Goal: Find specific page/section: Find specific page/section

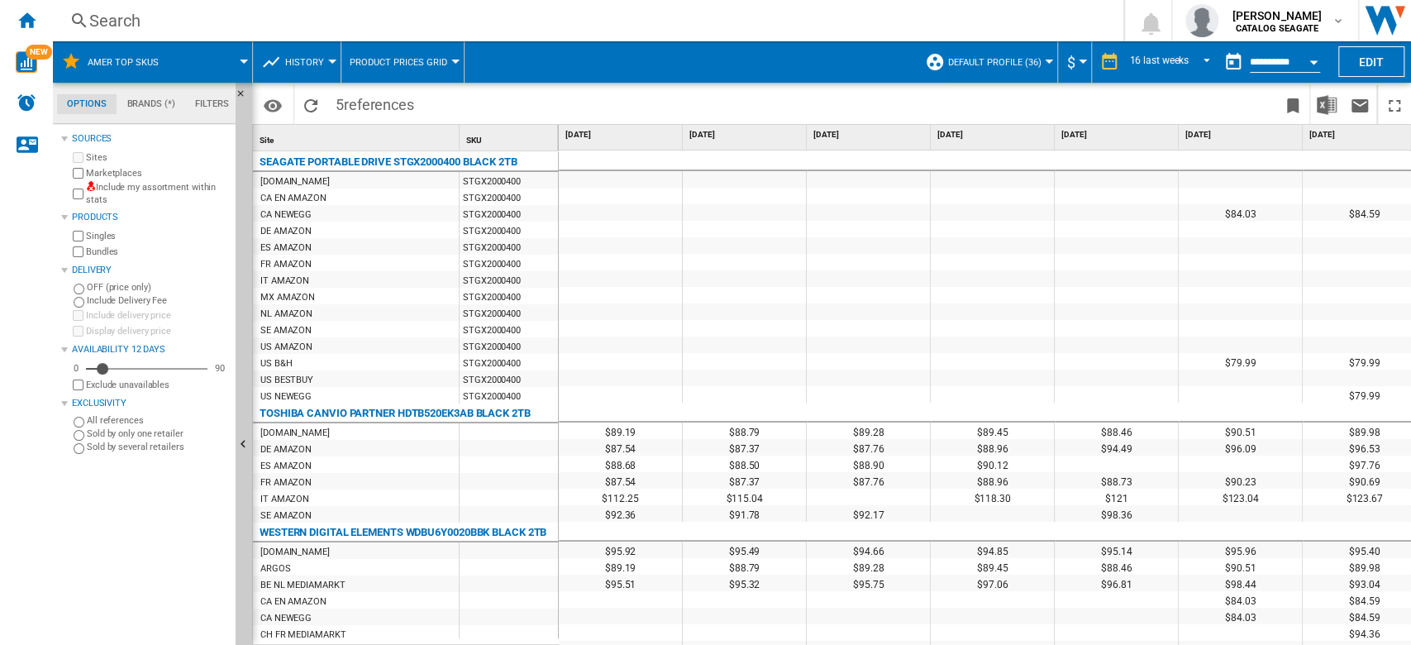
click at [241, 64] on span at bounding box center [213, 61] width 62 height 41
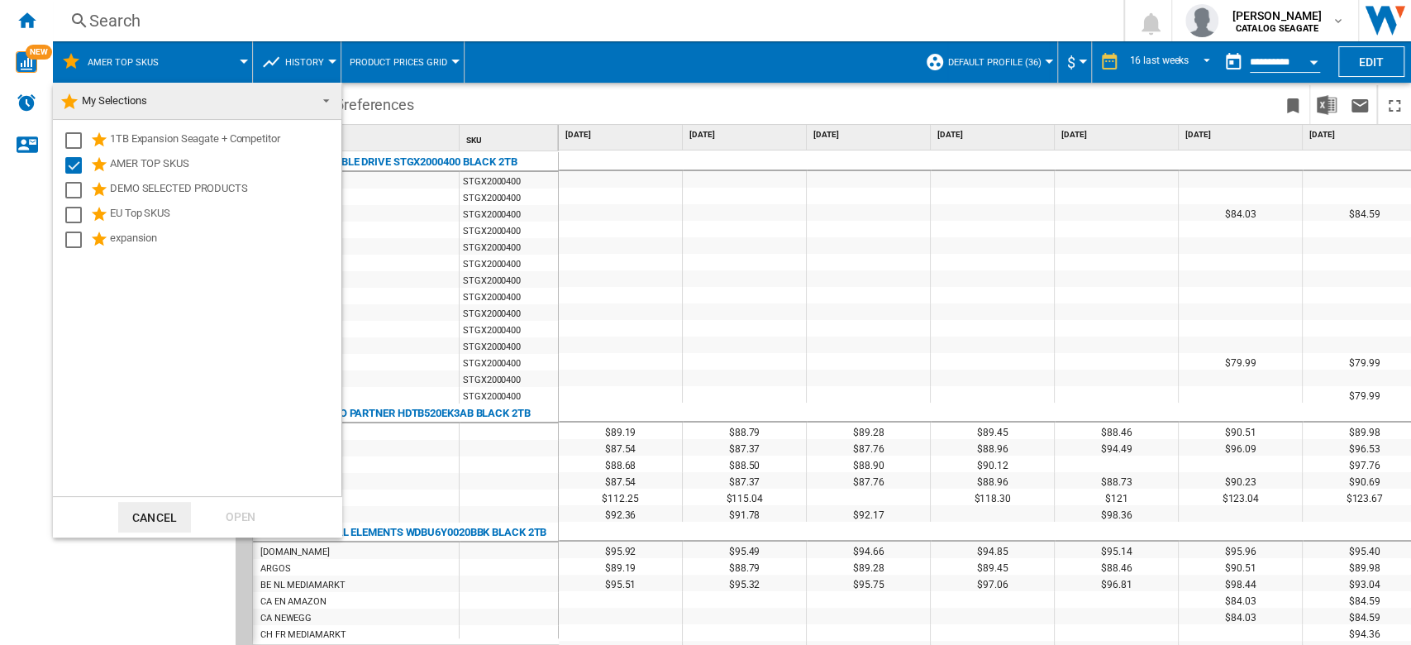
click at [238, 65] on md-backdrop at bounding box center [705, 322] width 1411 height 645
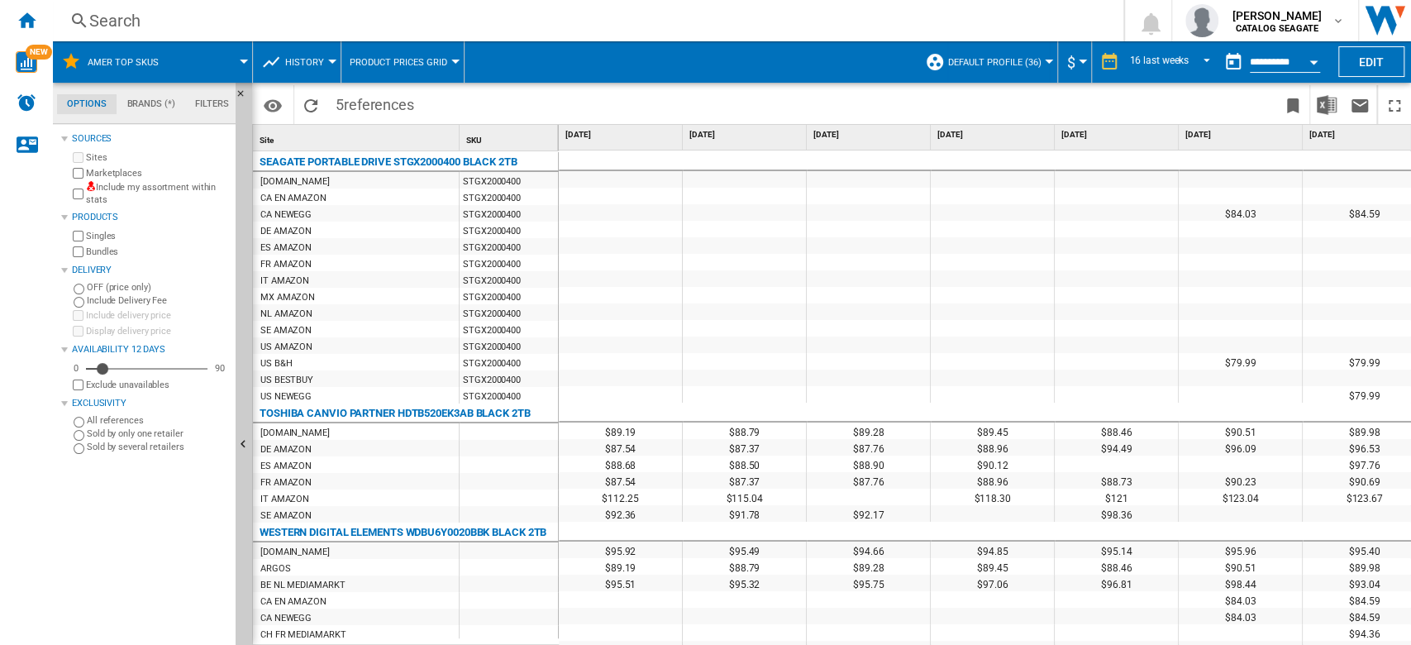
click at [238, 59] on span at bounding box center [213, 61] width 62 height 41
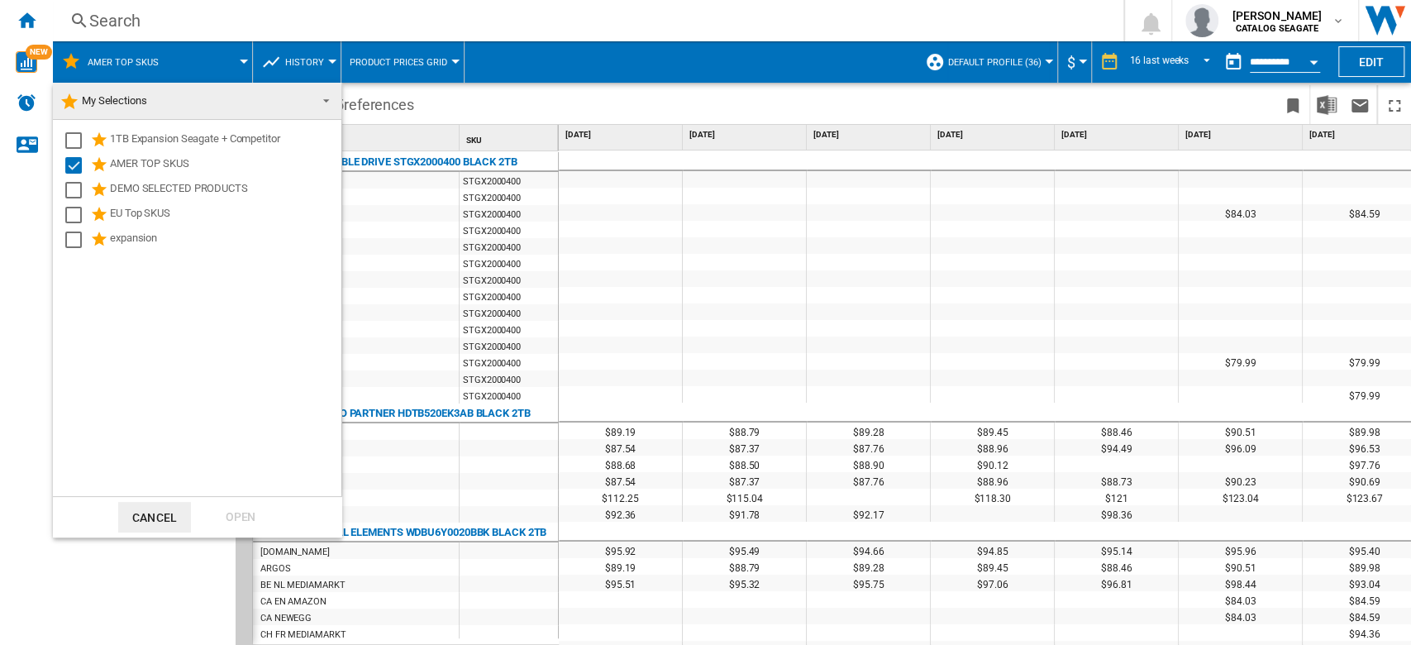
click at [243, 66] on md-backdrop at bounding box center [705, 322] width 1411 height 645
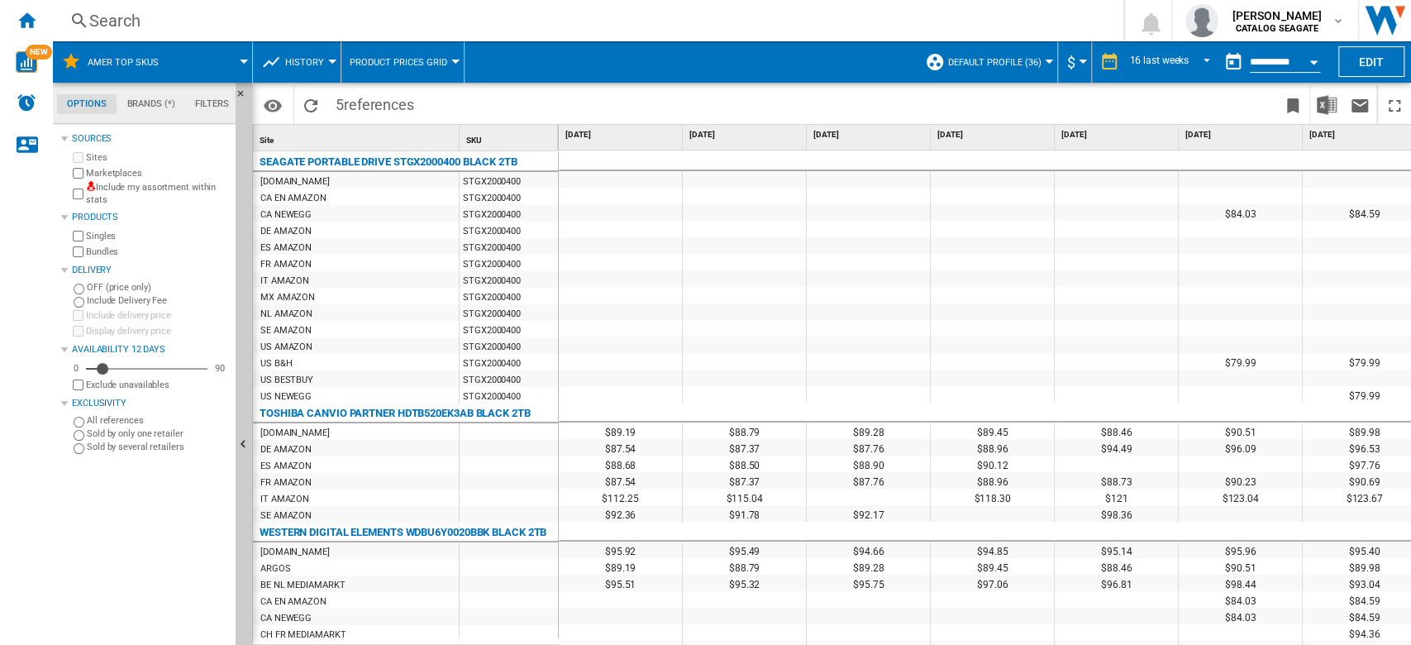
click at [241, 64] on span at bounding box center [213, 61] width 62 height 41
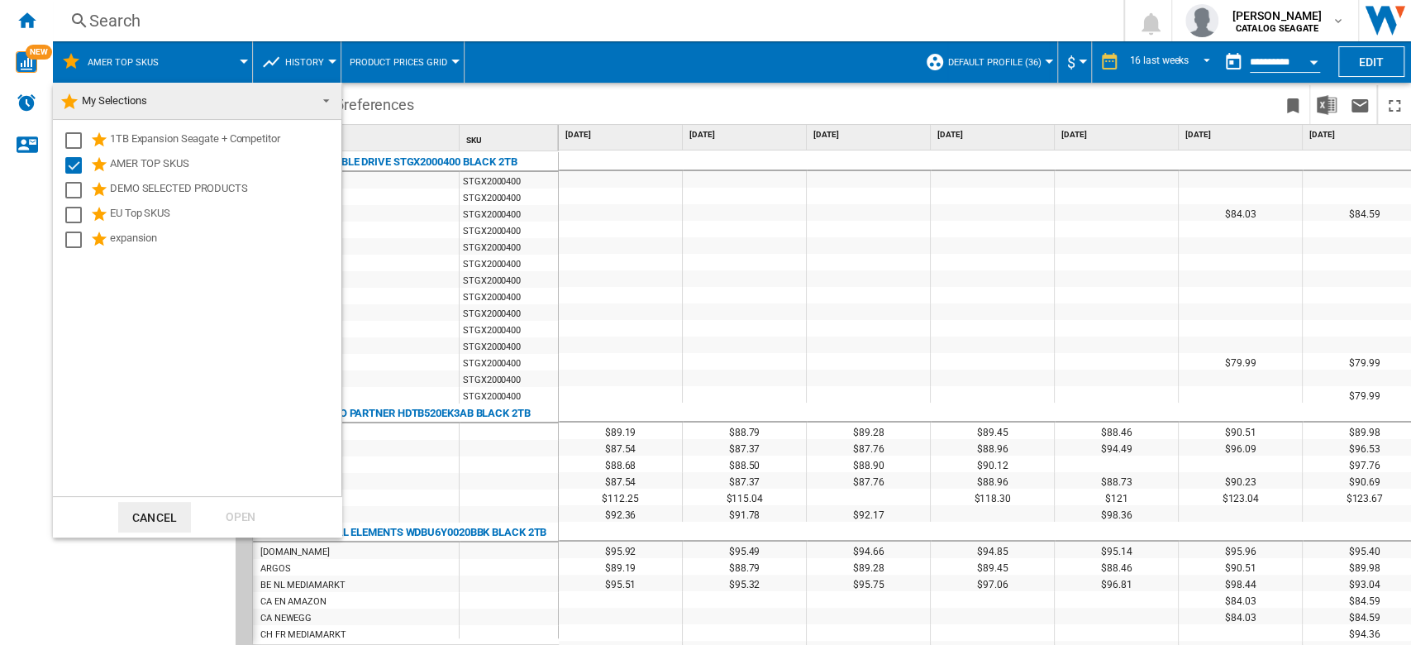
click at [322, 103] on span at bounding box center [322, 99] width 20 height 23
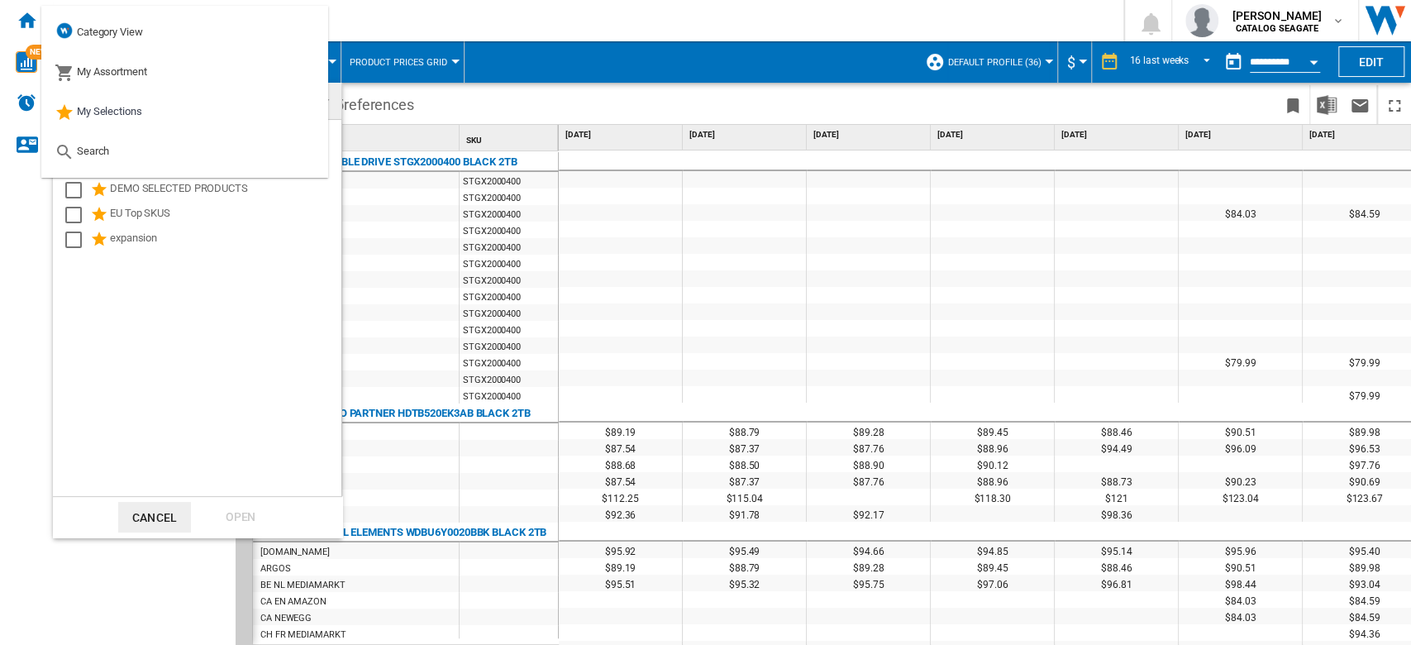
click at [698, 26] on md-backdrop at bounding box center [705, 322] width 1411 height 645
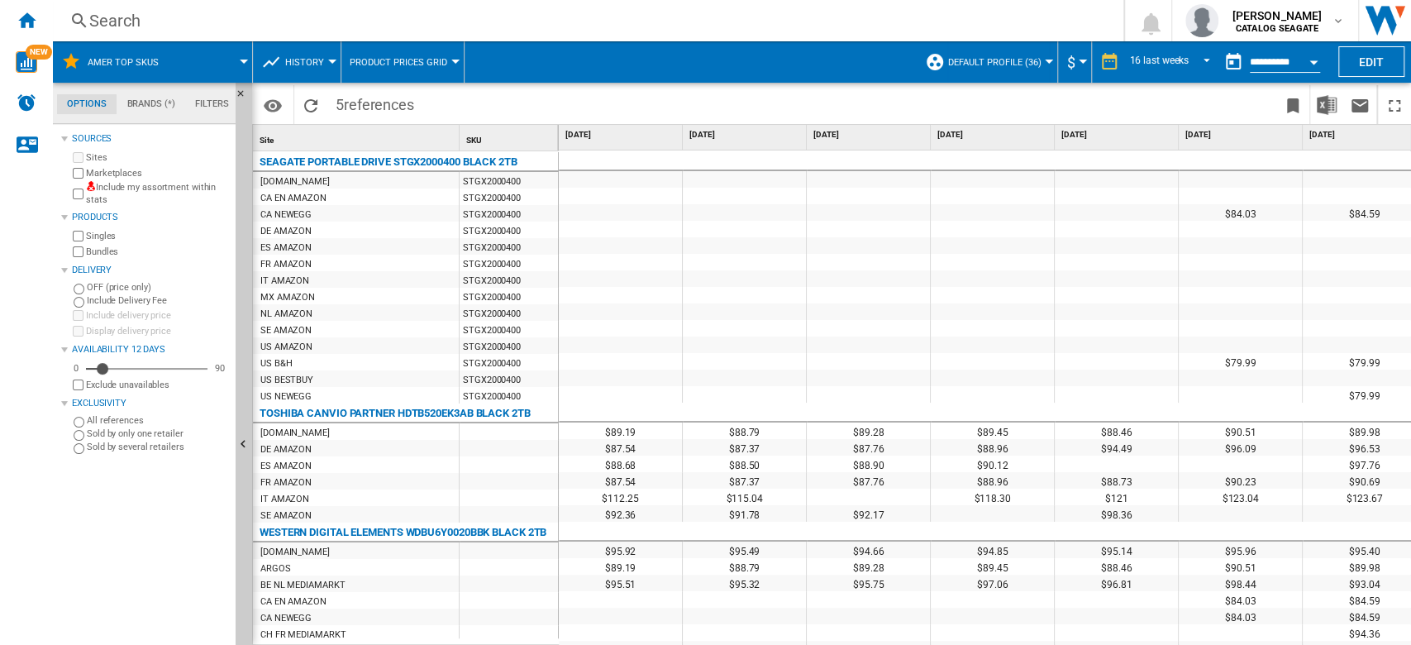
click at [245, 63] on md-menu "AMER TOP SKUS" at bounding box center [153, 61] width 200 height 41
click at [220, 64] on span at bounding box center [213, 61] width 62 height 41
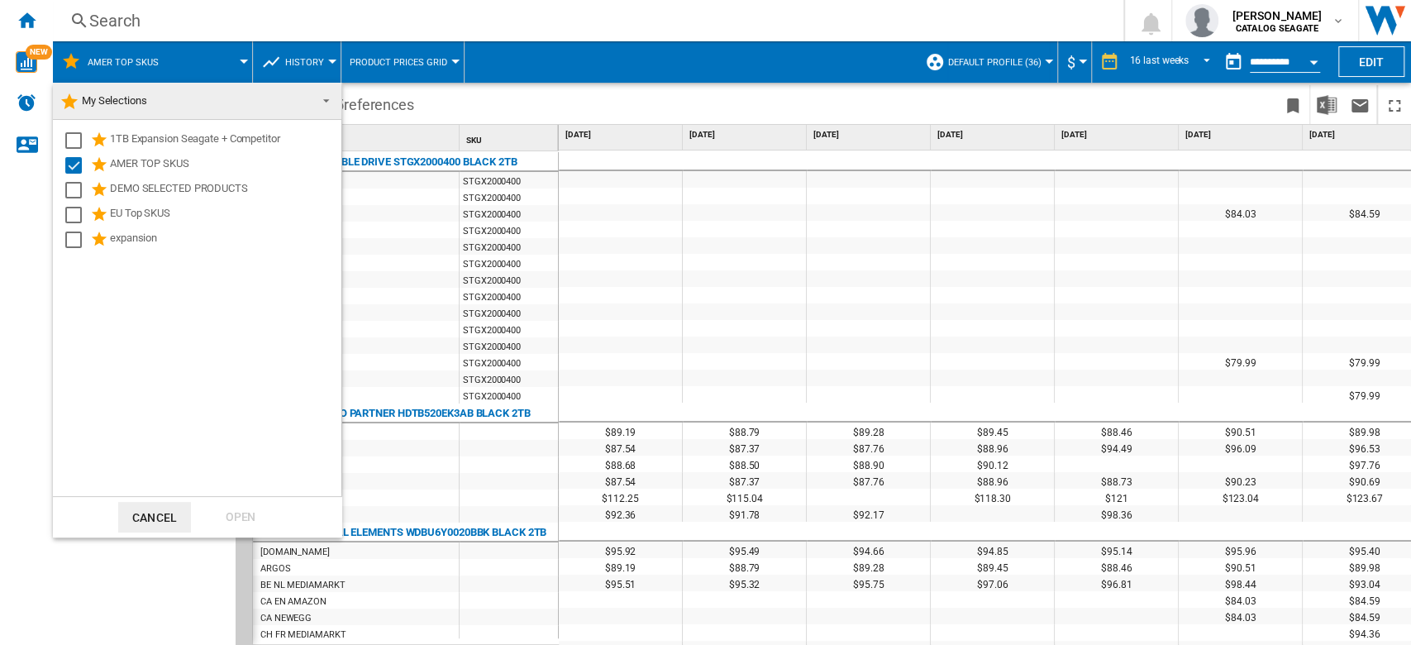
click at [117, 94] on span "My Selections" at bounding box center [114, 100] width 65 height 12
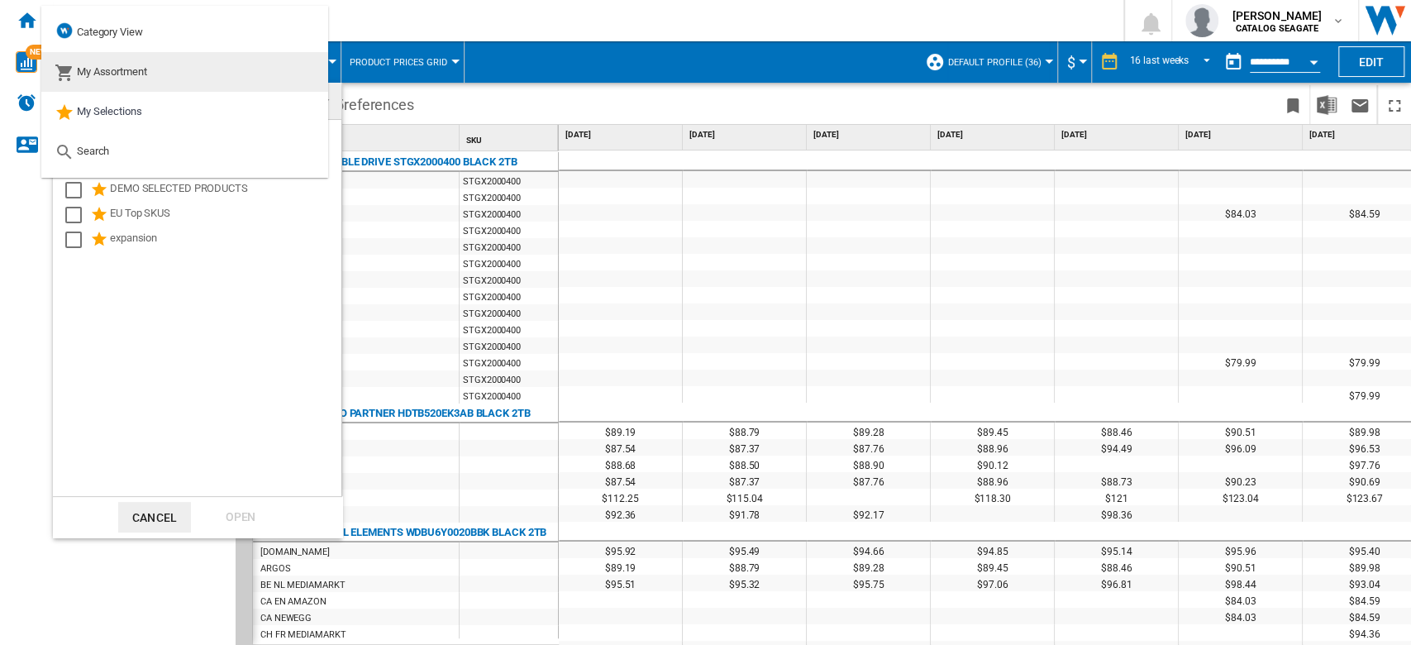
click at [162, 66] on md-option "My Assortment" at bounding box center [184, 72] width 287 height 40
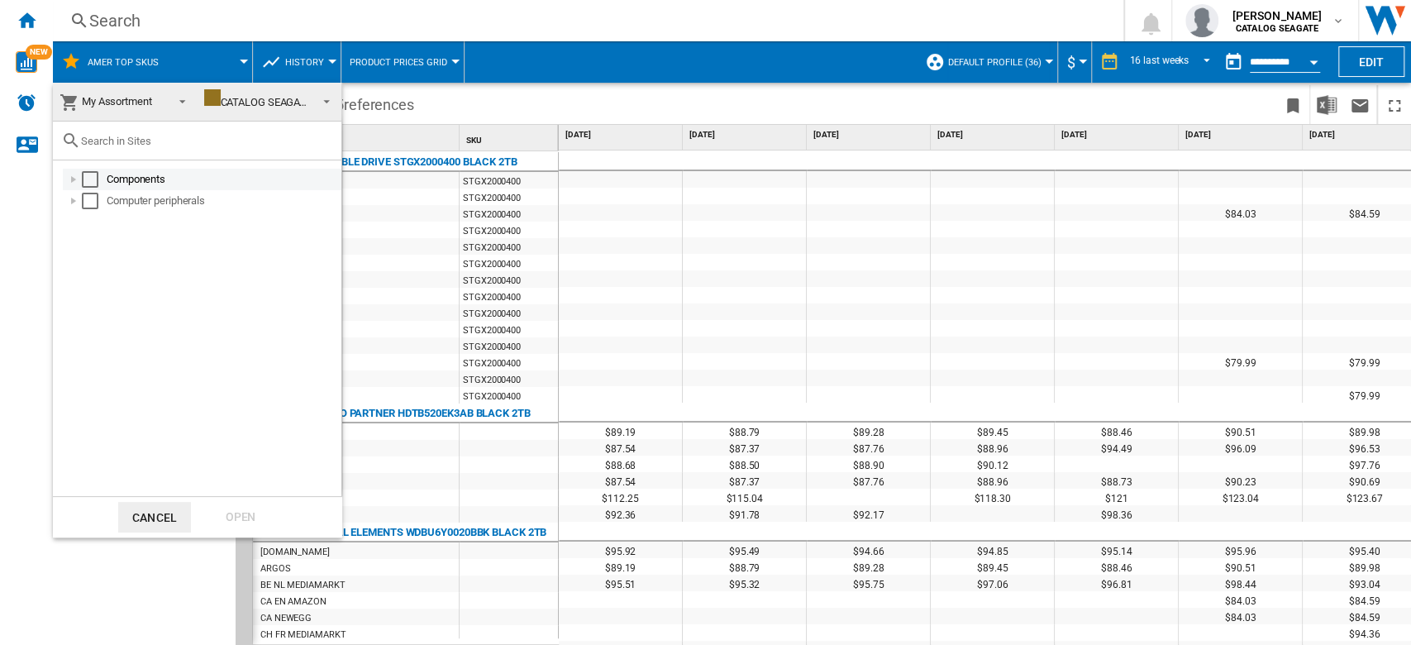
click at [75, 178] on div at bounding box center [73, 179] width 17 height 17
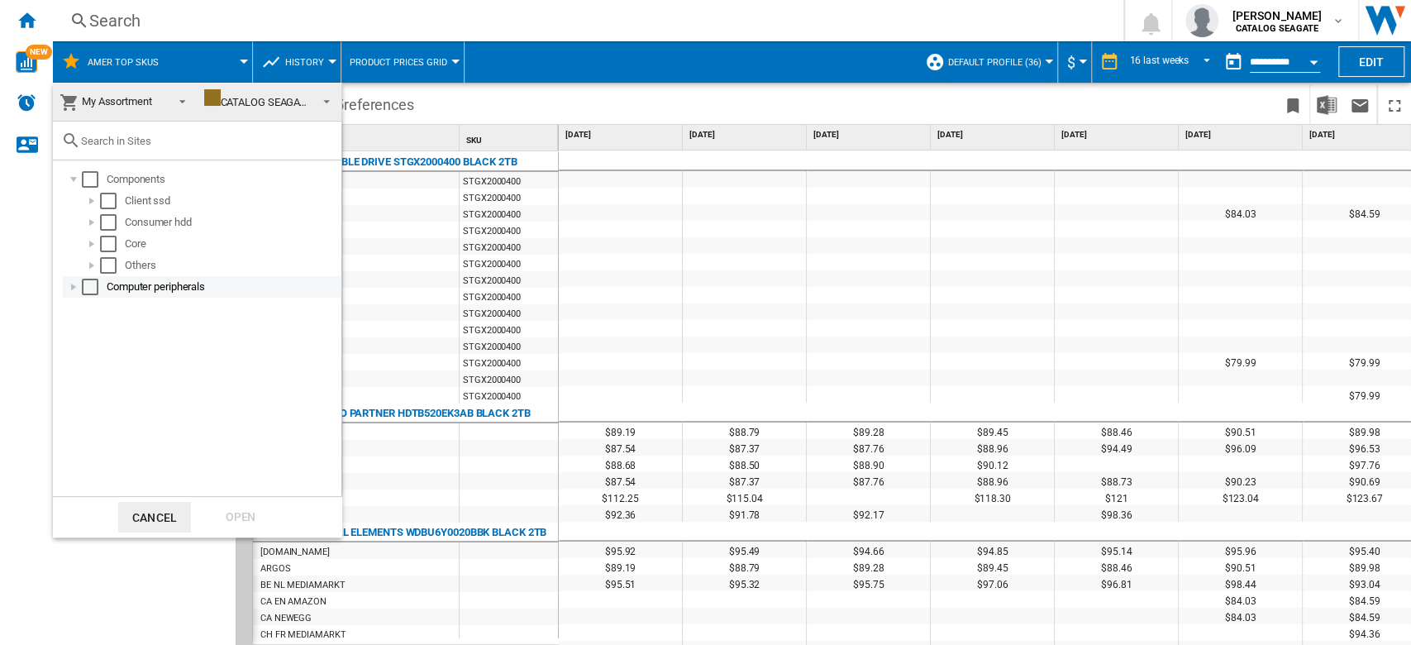
click at [65, 286] on div at bounding box center [73, 287] width 17 height 17
click at [91, 312] on div at bounding box center [91, 308] width 17 height 17
click at [106, 328] on div at bounding box center [110, 330] width 17 height 17
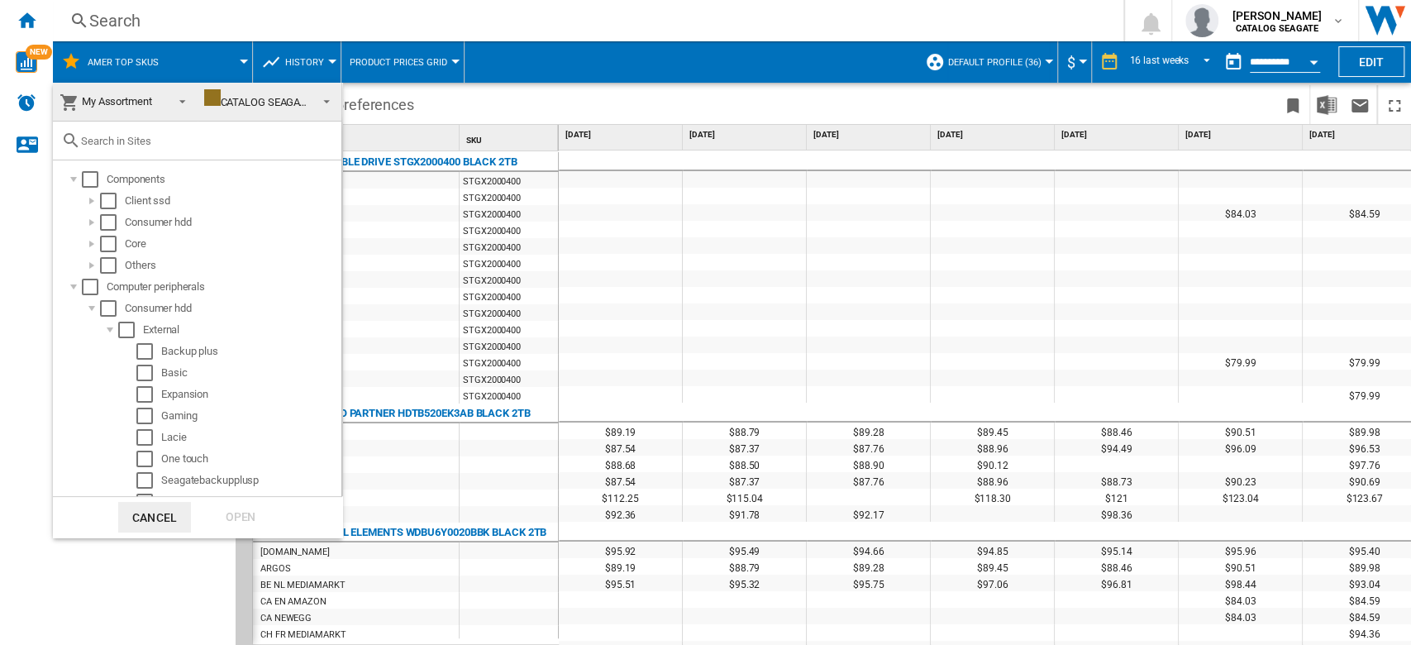
click at [37, 30] on md-backdrop at bounding box center [705, 322] width 1411 height 645
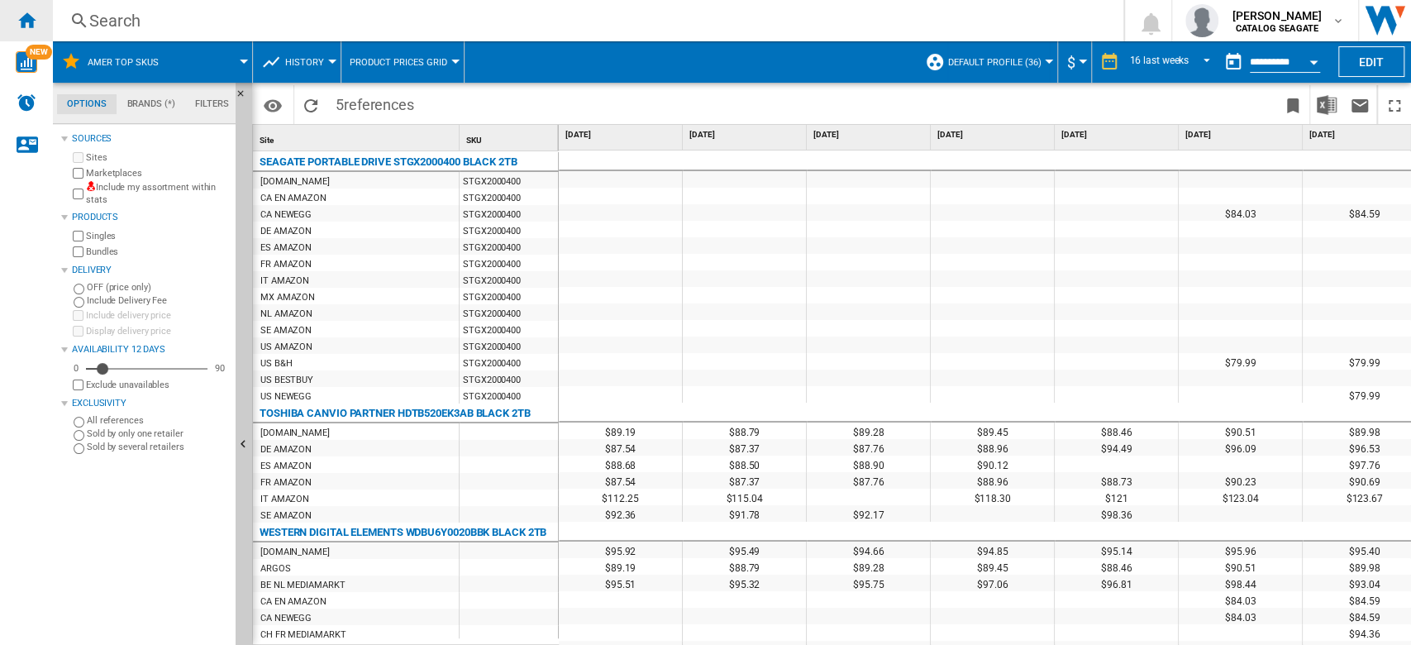
click at [30, 27] on ng-md-icon "Home" at bounding box center [27, 20] width 20 height 20
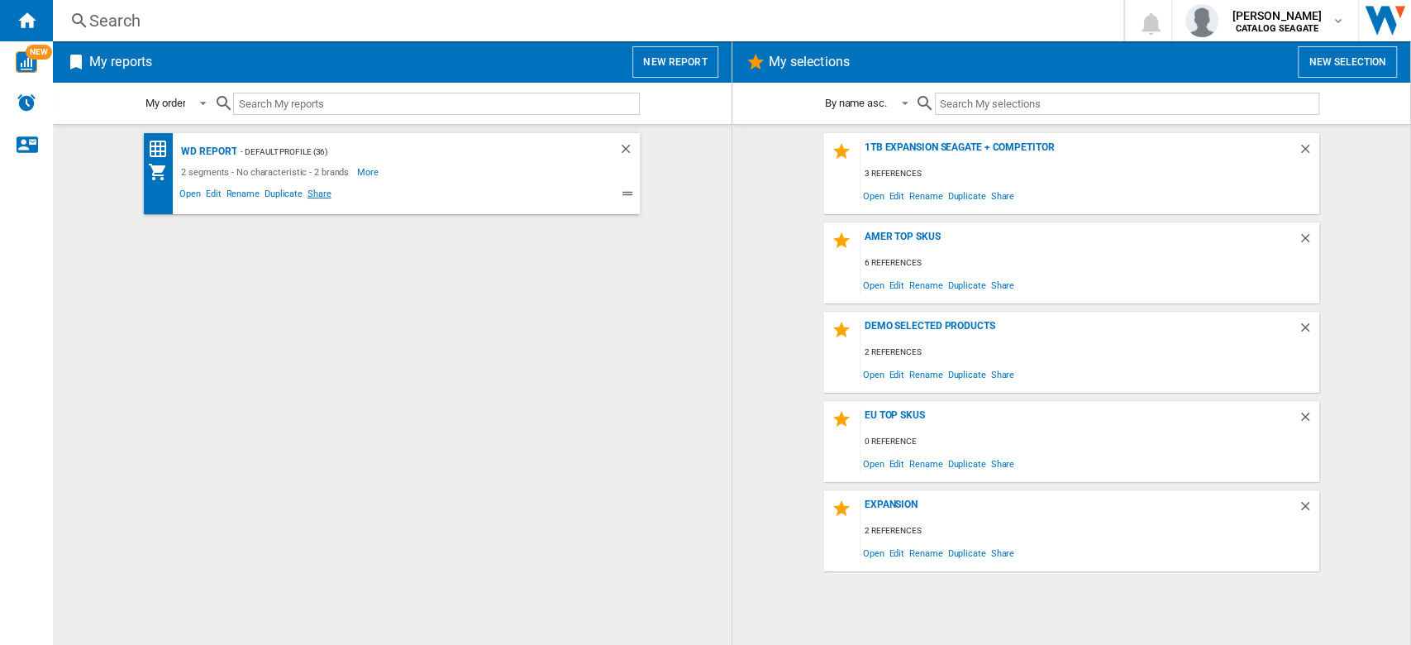
click at [318, 188] on span "Share" at bounding box center [319, 196] width 29 height 20
